Goal: Transaction & Acquisition: Purchase product/service

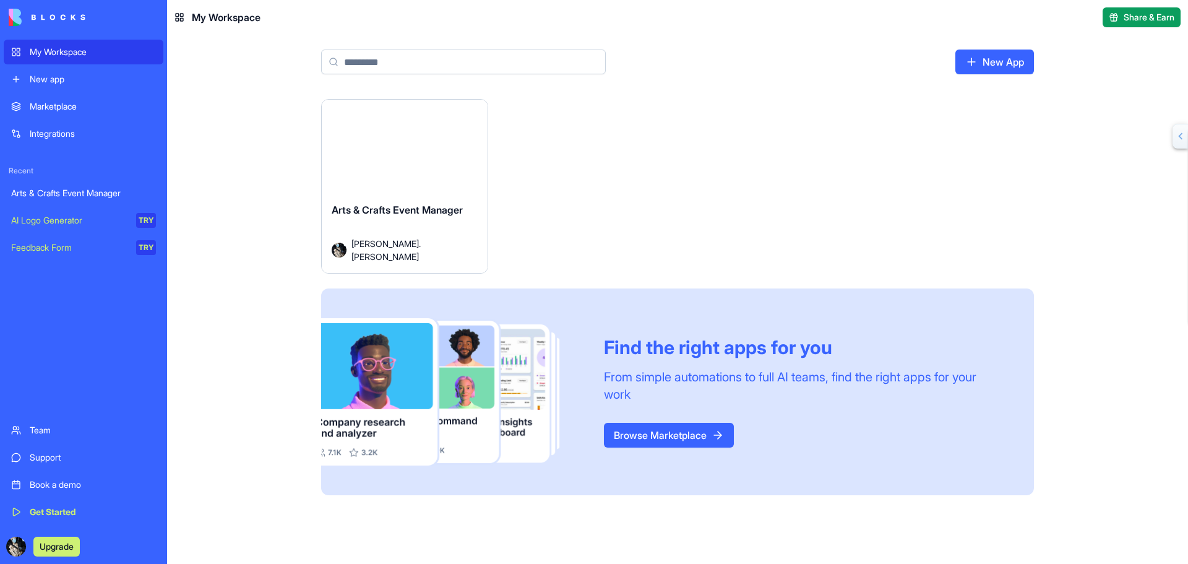
click at [96, 221] on div "AI Logo Generator" at bounding box center [69, 220] width 116 height 12
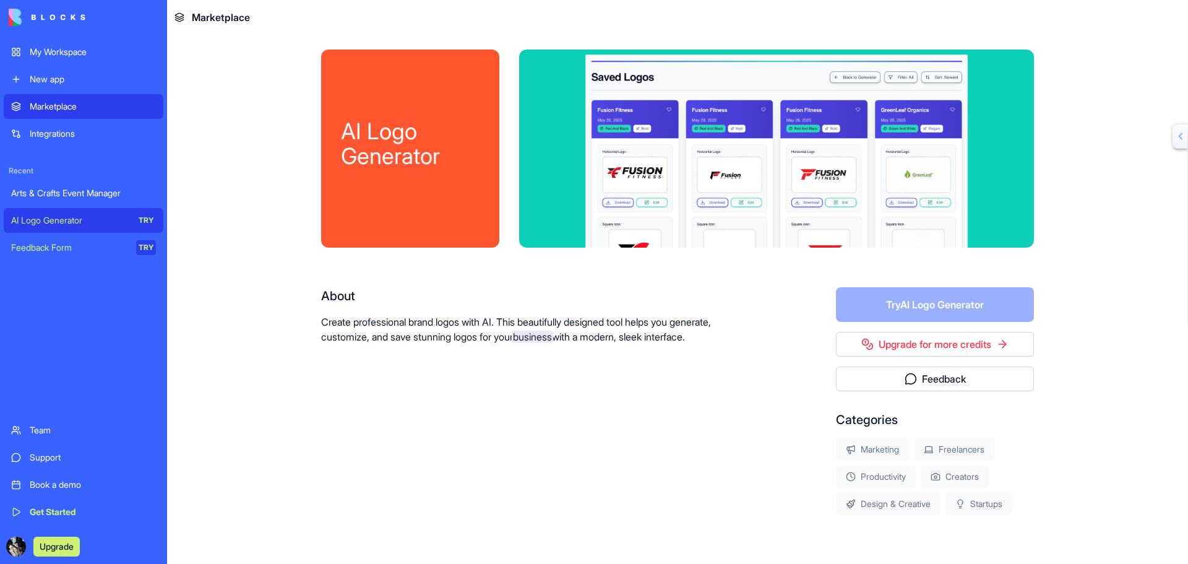
click at [918, 304] on form "Try AI Logo Generator" at bounding box center [935, 304] width 198 height 35
click at [915, 307] on form "Try AI Logo Generator" at bounding box center [935, 304] width 198 height 35
click at [936, 306] on form "Try AI Logo Generator" at bounding box center [935, 304] width 198 height 35
click at [931, 345] on link "Upgrade for more credits" at bounding box center [935, 344] width 198 height 25
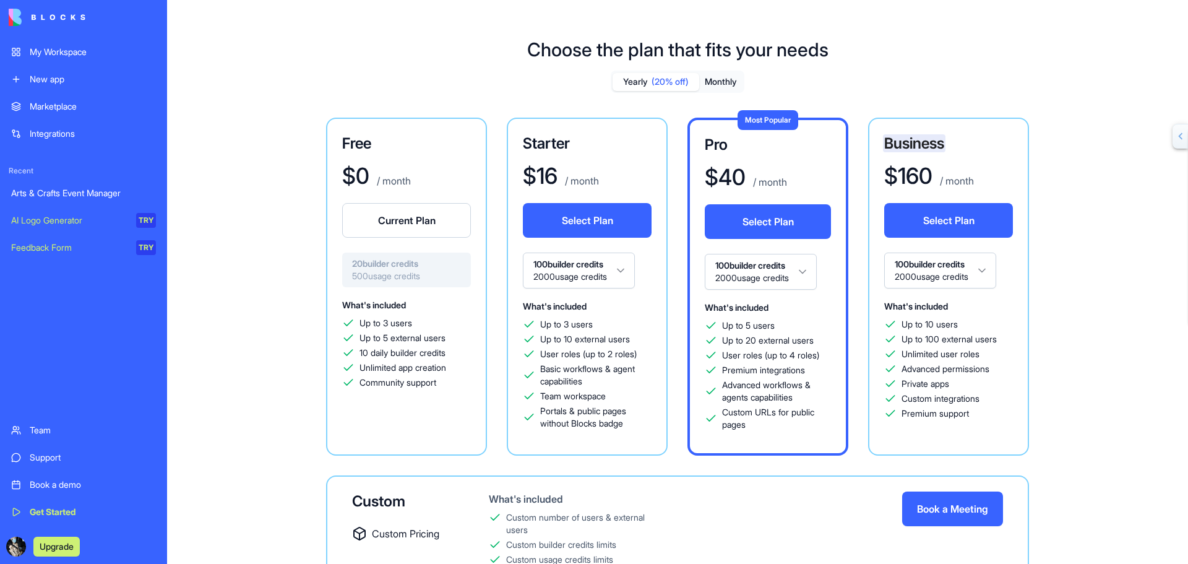
click at [74, 223] on div "AI Logo Generator" at bounding box center [69, 220] width 116 height 12
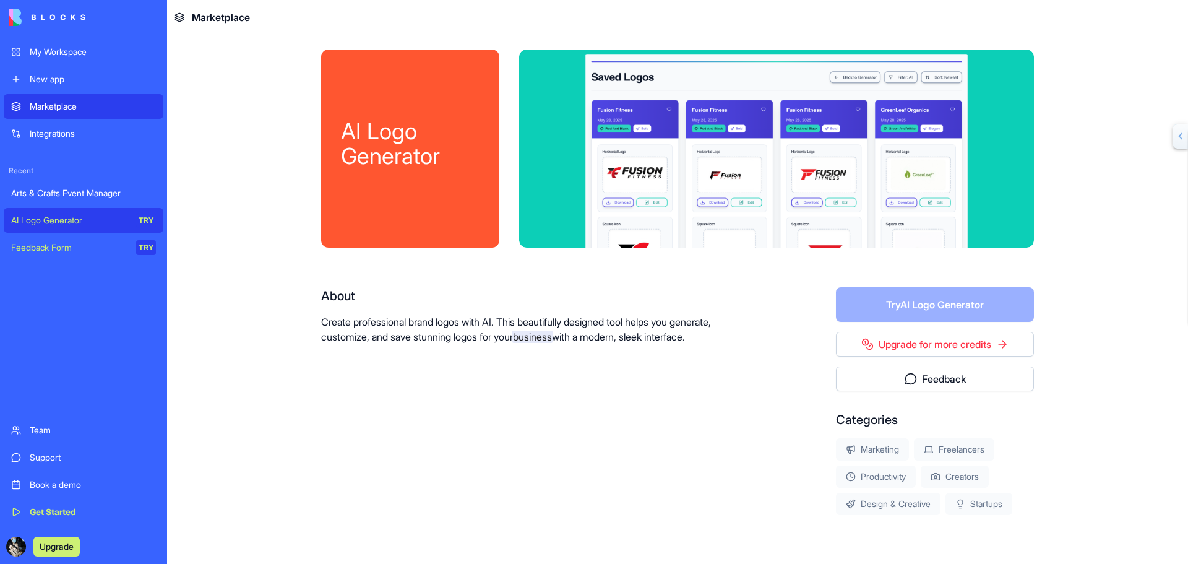
click at [147, 221] on div "TRY" at bounding box center [146, 220] width 20 height 15
click at [869, 475] on div "Productivity" at bounding box center [876, 476] width 80 height 22
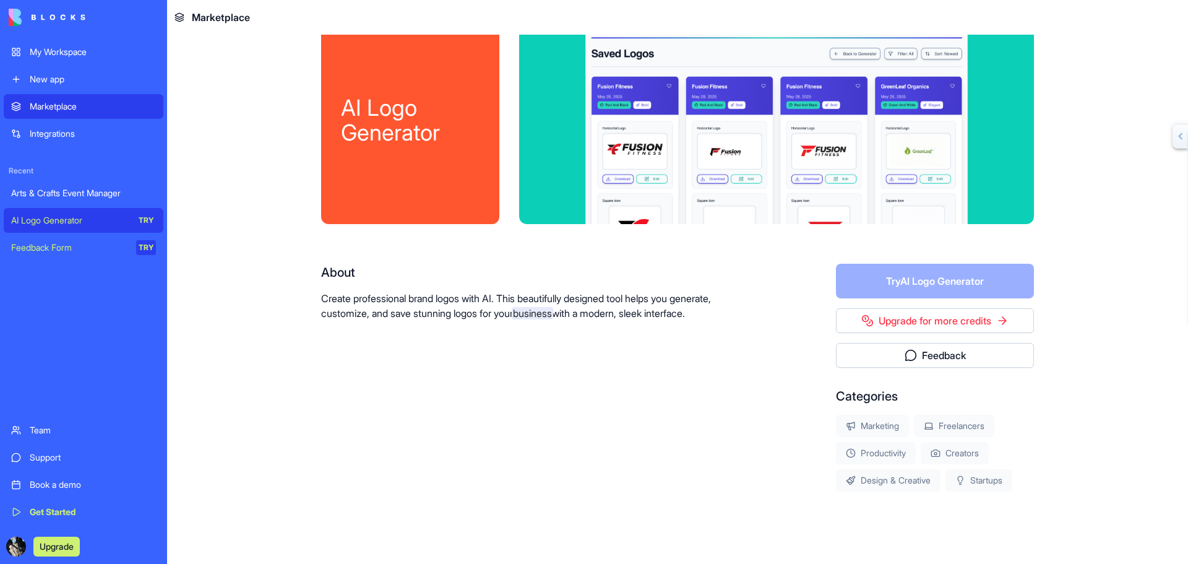
scroll to position [45, 0]
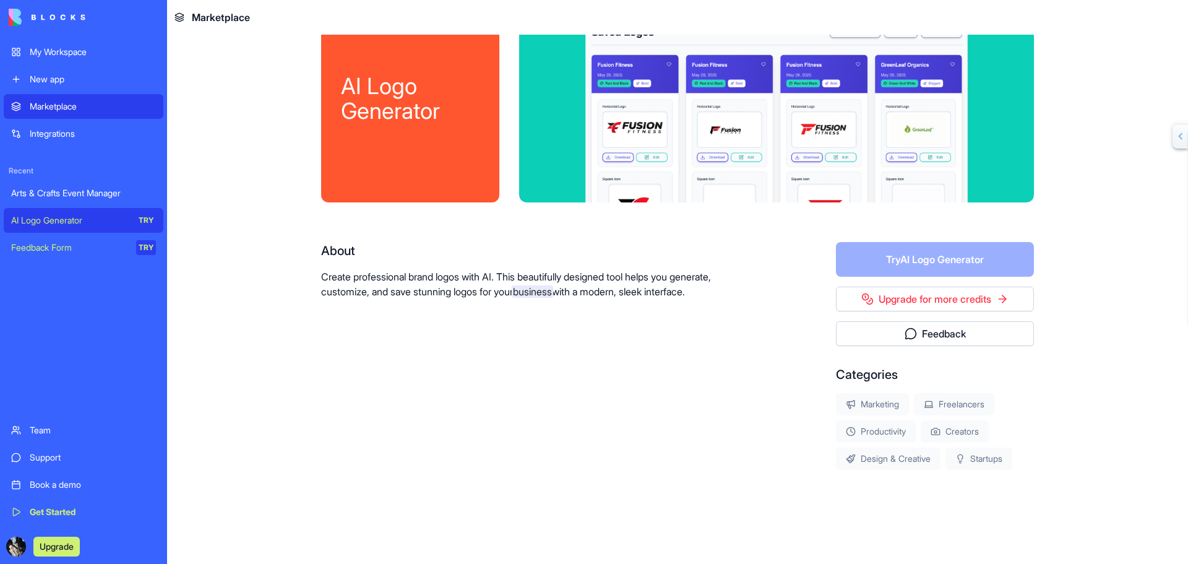
click at [45, 512] on div "Get Started" at bounding box center [93, 512] width 126 height 12
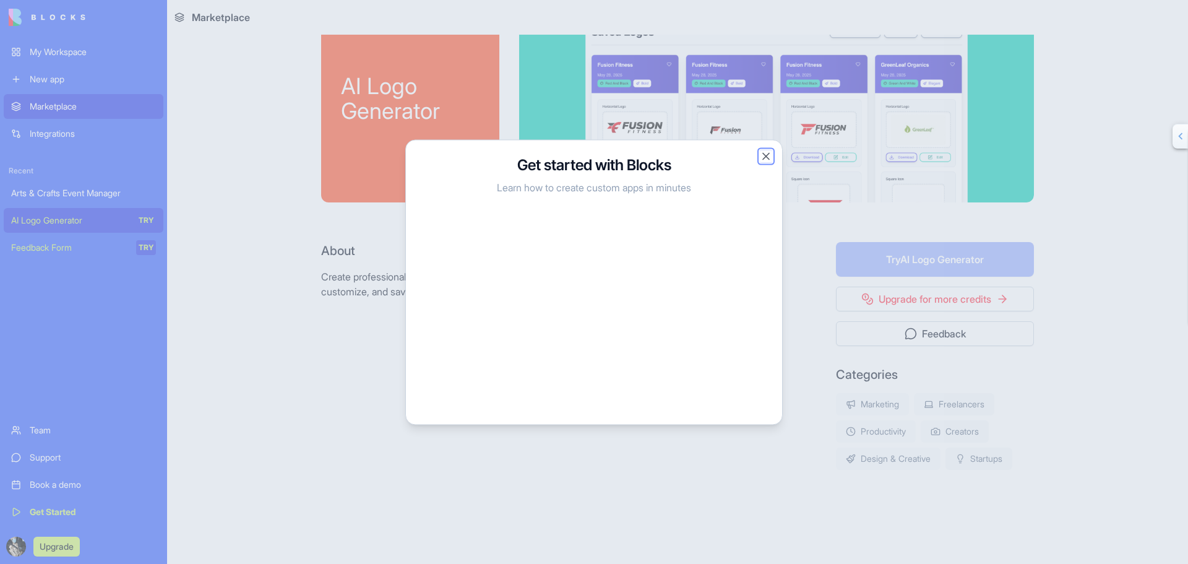
click at [767, 161] on button "Close" at bounding box center [766, 156] width 12 height 12
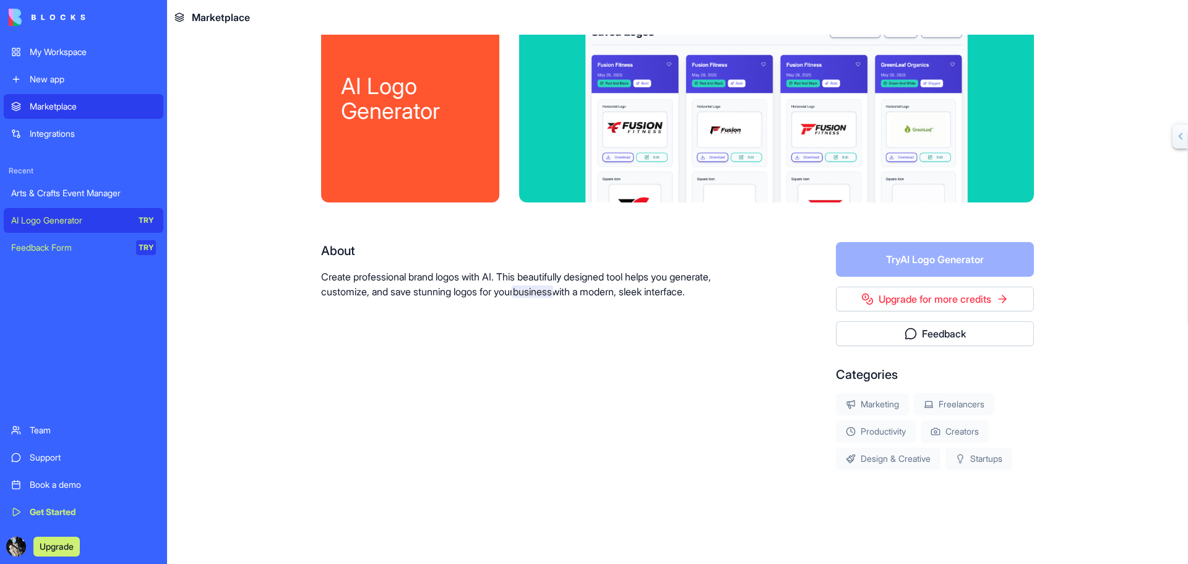
click at [51, 52] on div "My Workspace" at bounding box center [93, 52] width 126 height 12
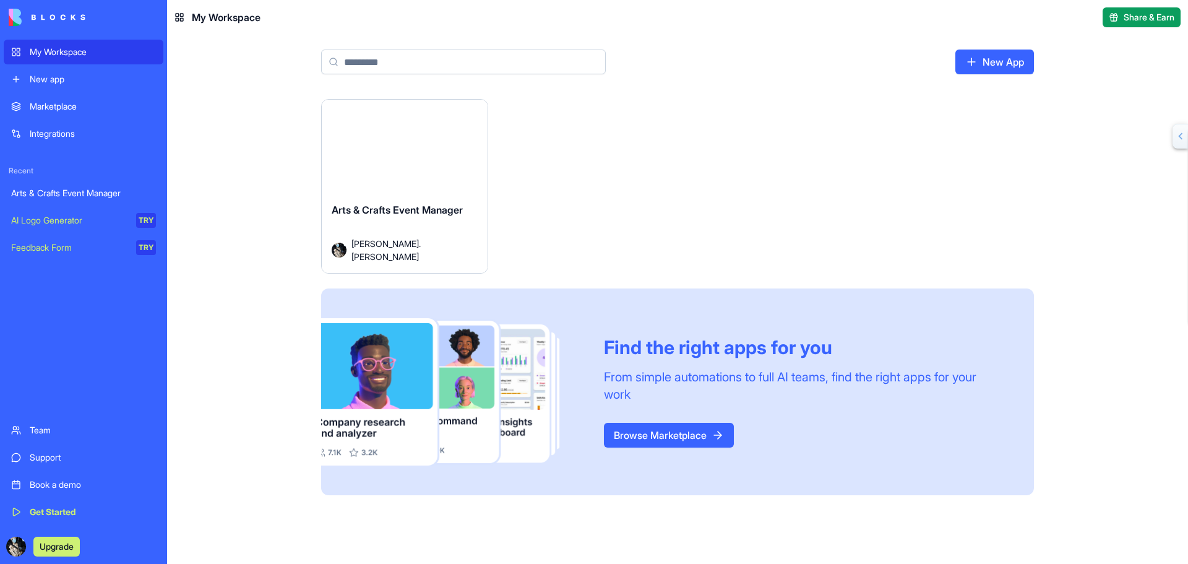
click at [53, 548] on button "Upgrade" at bounding box center [56, 546] width 46 height 20
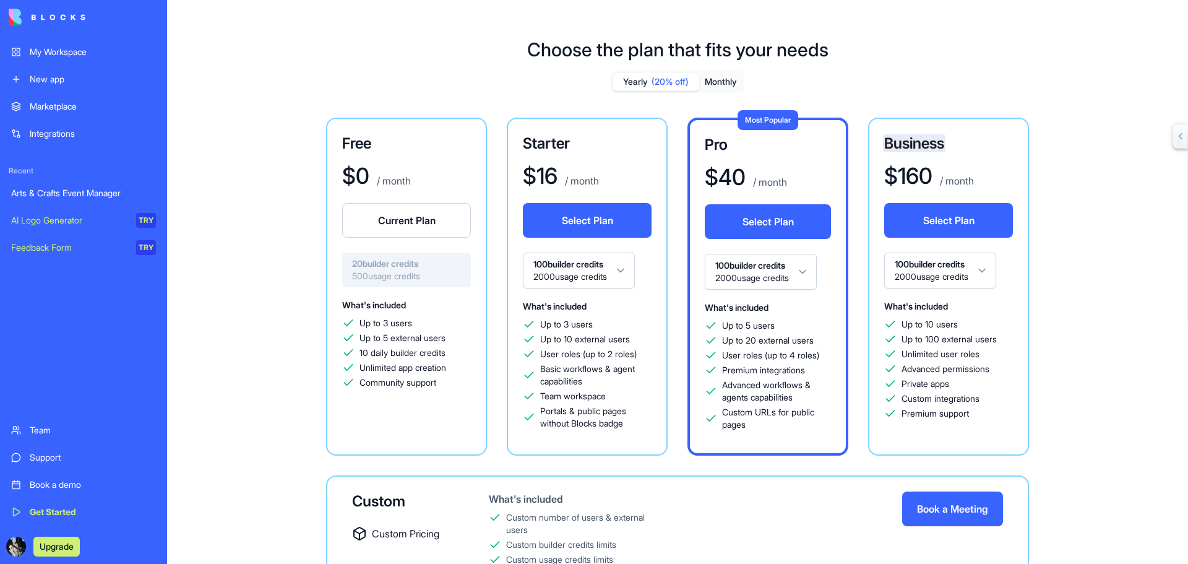
click at [727, 81] on button "Monthly" at bounding box center [720, 82] width 43 height 18
click at [646, 80] on button "Yearly (20% off)" at bounding box center [656, 82] width 87 height 18
click at [625, 269] on html "My Workspace New app Marketplace Integrations Recent Arts & Crafts Event Manage…" at bounding box center [594, 282] width 1188 height 564
click at [726, 80] on button "Monthly" at bounding box center [720, 82] width 43 height 18
click at [627, 76] on button "Yearly (20% off)" at bounding box center [656, 82] width 87 height 18
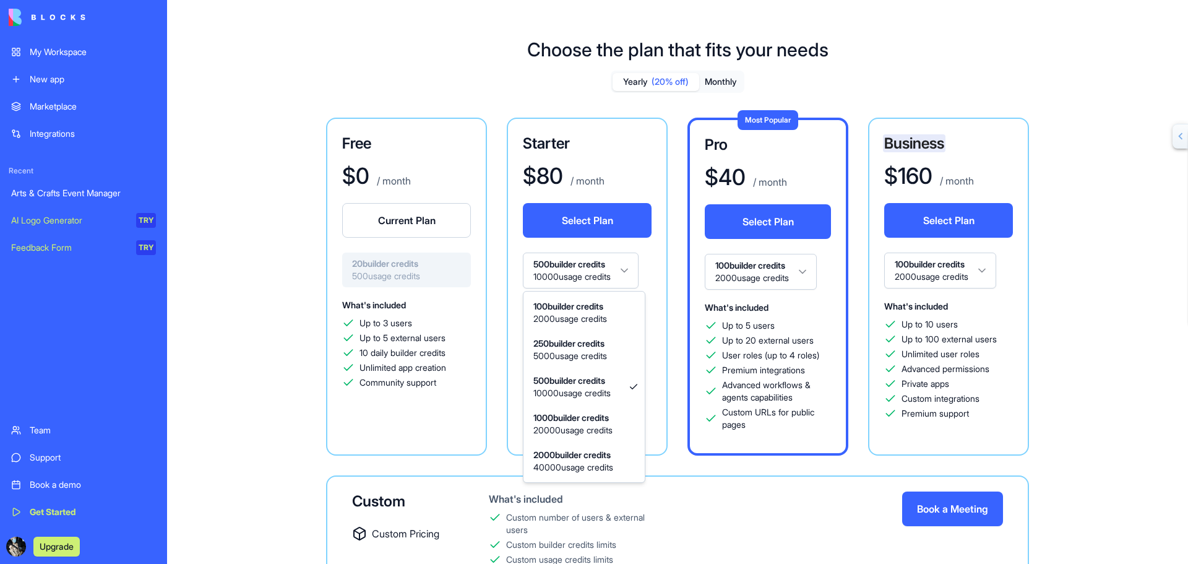
click at [629, 272] on html "My Workspace New app Marketplace Integrations Recent Arts & Crafts Event Manage…" at bounding box center [594, 282] width 1188 height 564
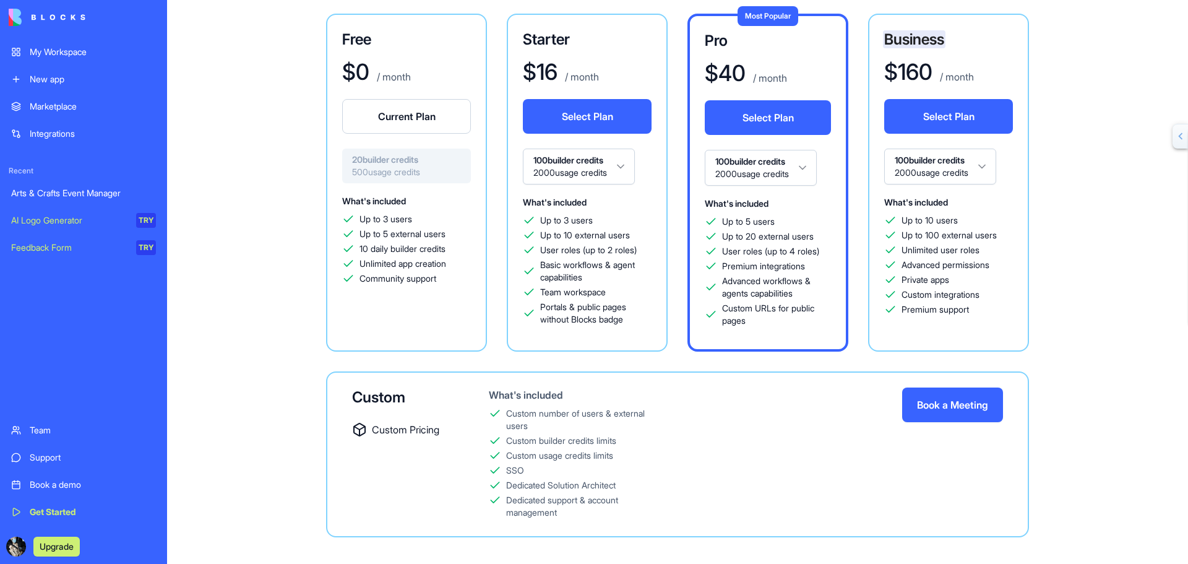
scroll to position [117, 0]
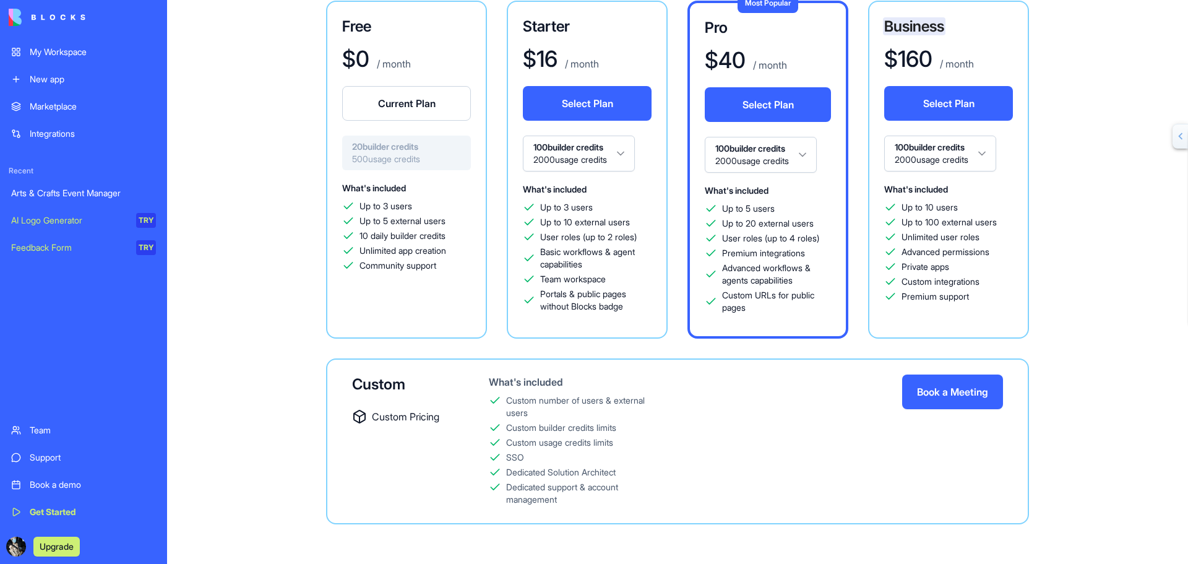
click at [26, 459] on link "Support" at bounding box center [84, 457] width 160 height 25
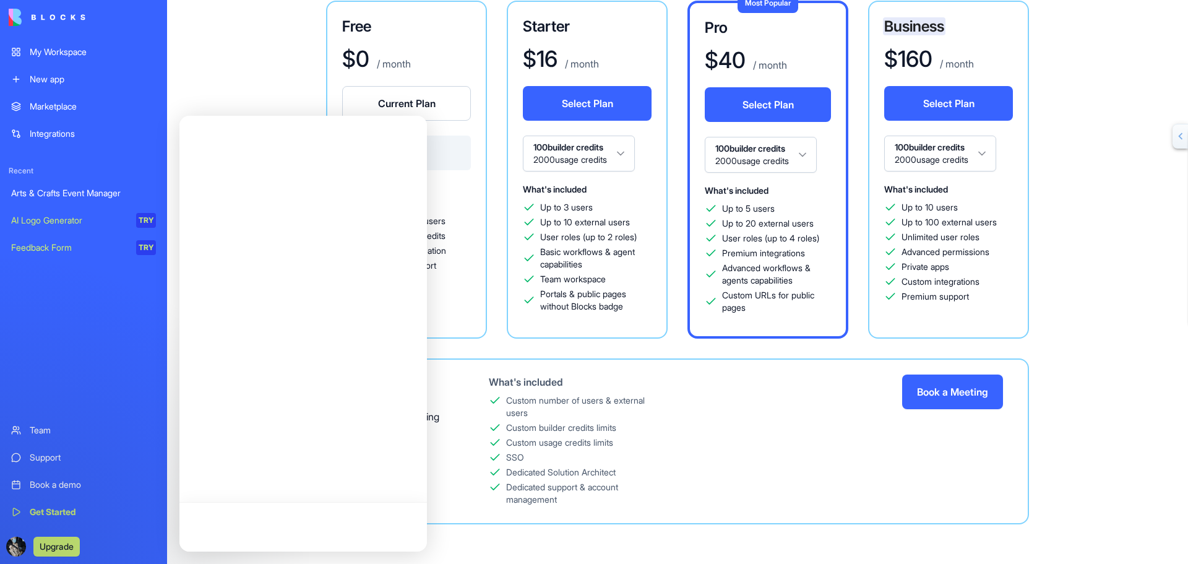
scroll to position [0, 0]
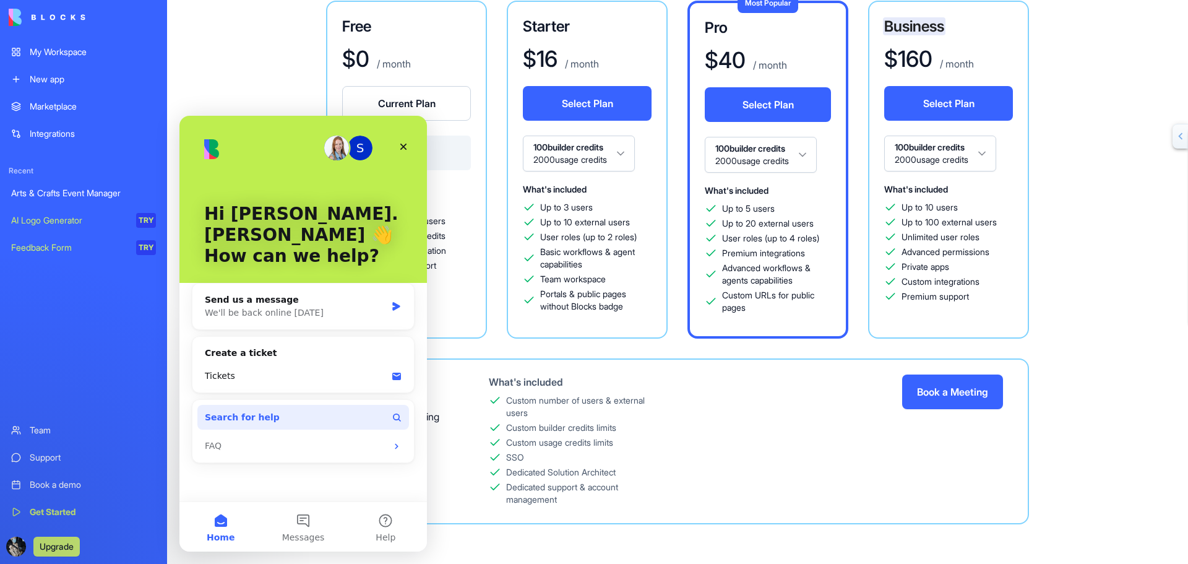
click at [293, 405] on button "Search for help" at bounding box center [303, 417] width 212 height 25
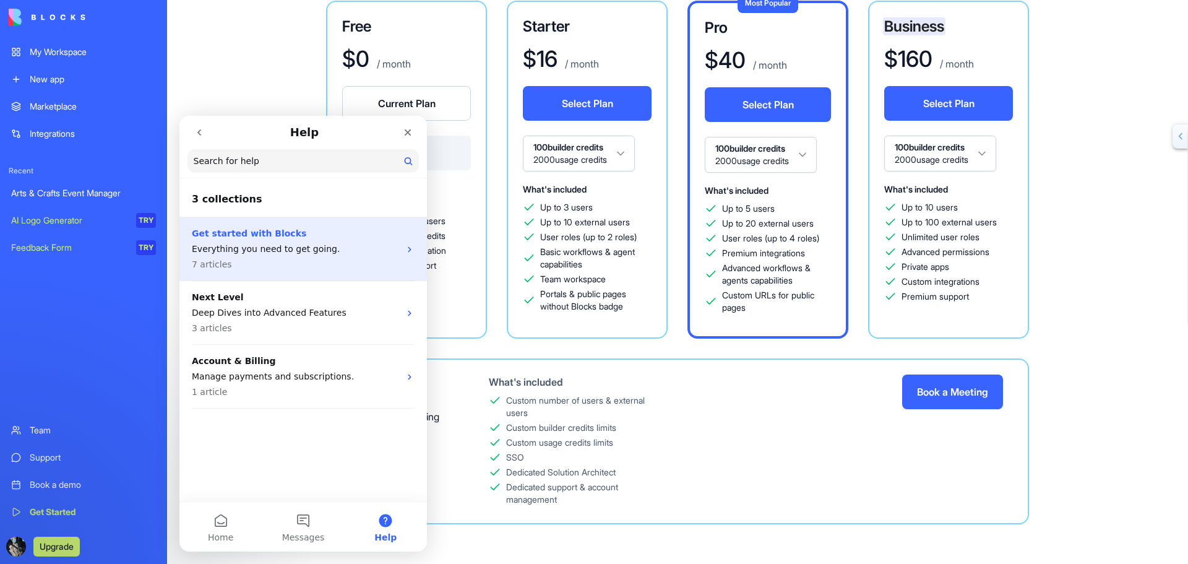
click at [283, 244] on p "Everything you need to get going." at bounding box center [296, 249] width 208 height 13
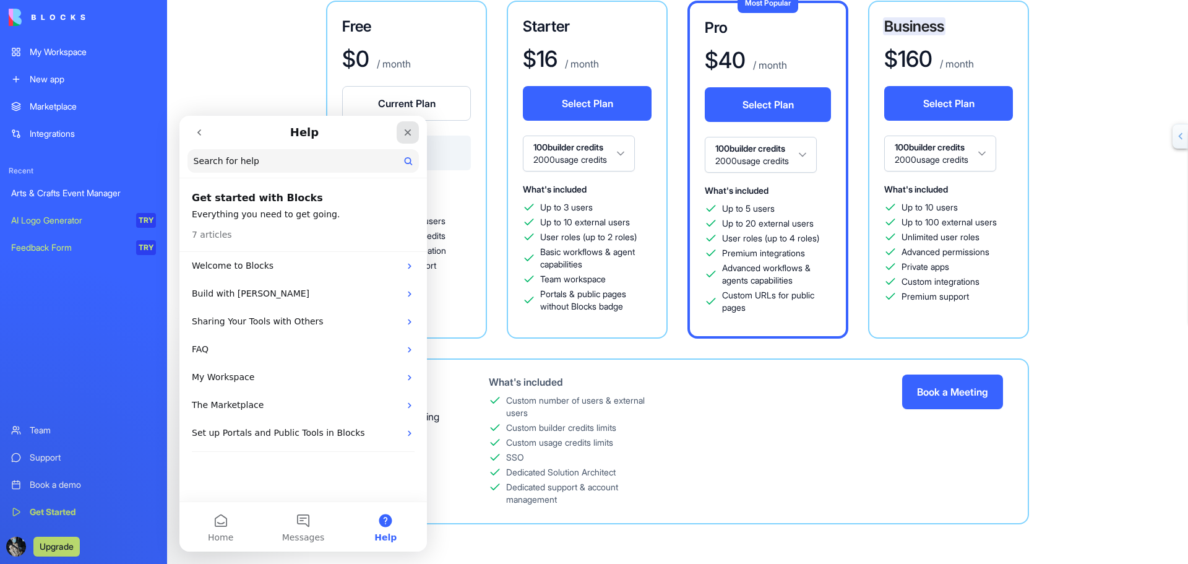
click at [410, 128] on icon "Close" at bounding box center [408, 132] width 10 height 10
